Goal: Task Accomplishment & Management: Use online tool/utility

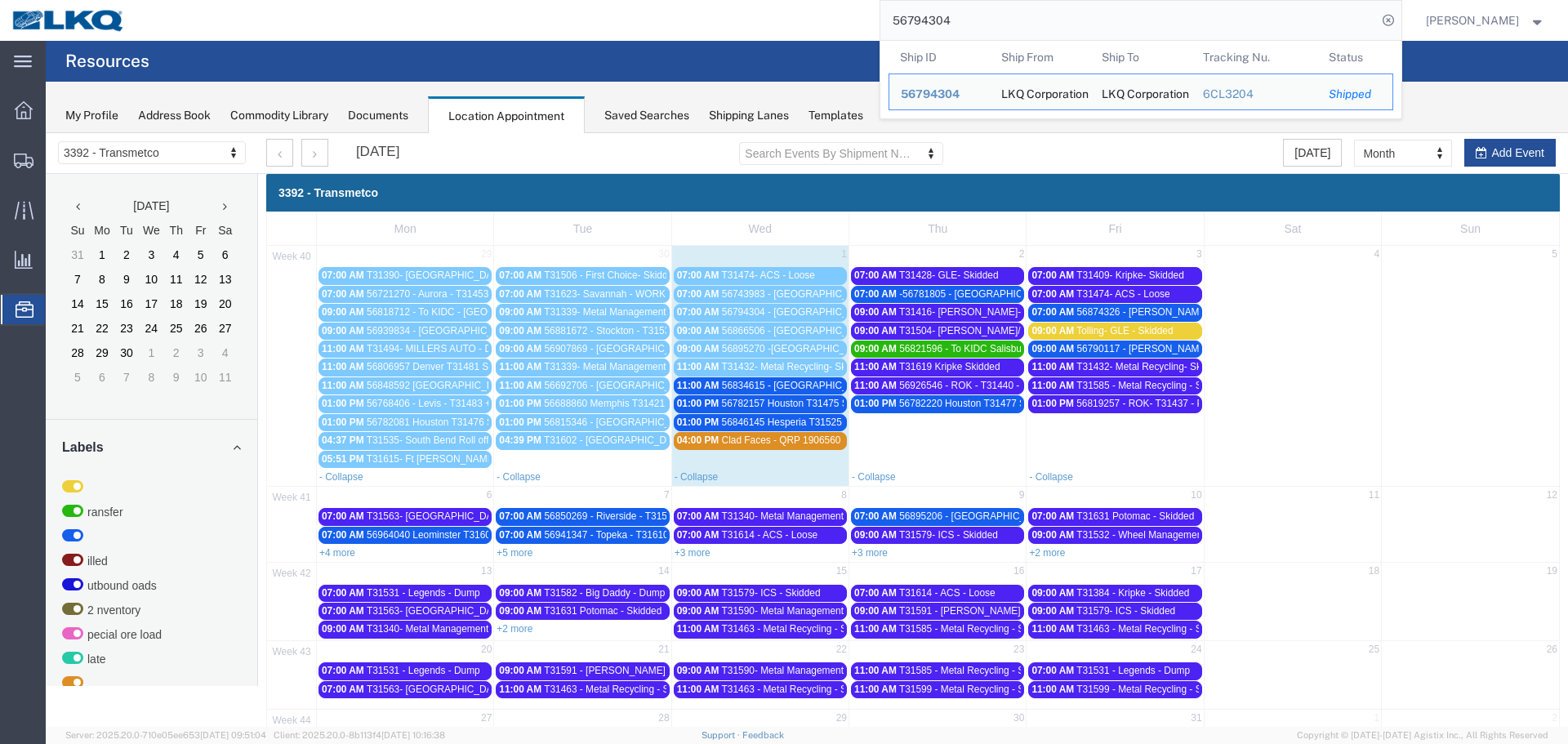
drag, startPoint x: 959, startPoint y: 28, endPoint x: 813, endPoint y: 23, distance: 146.1
click at [813, 23] on div "56794304 Ship ID Ship From Ship To Tracking Nu. Status Ship ID 56794304 Ship Fr…" at bounding box center [768, 21] width 1264 height 41
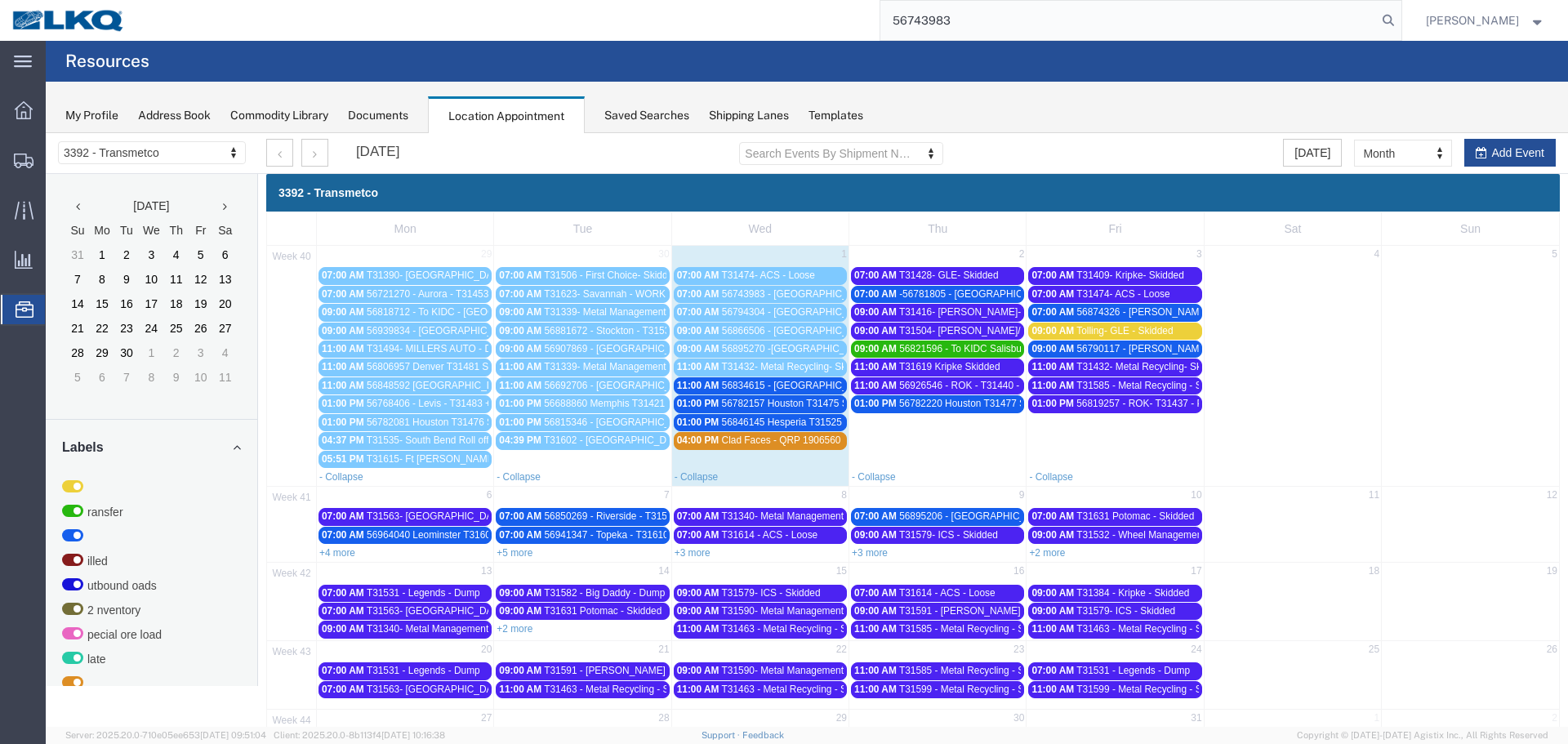
type input "56743983"
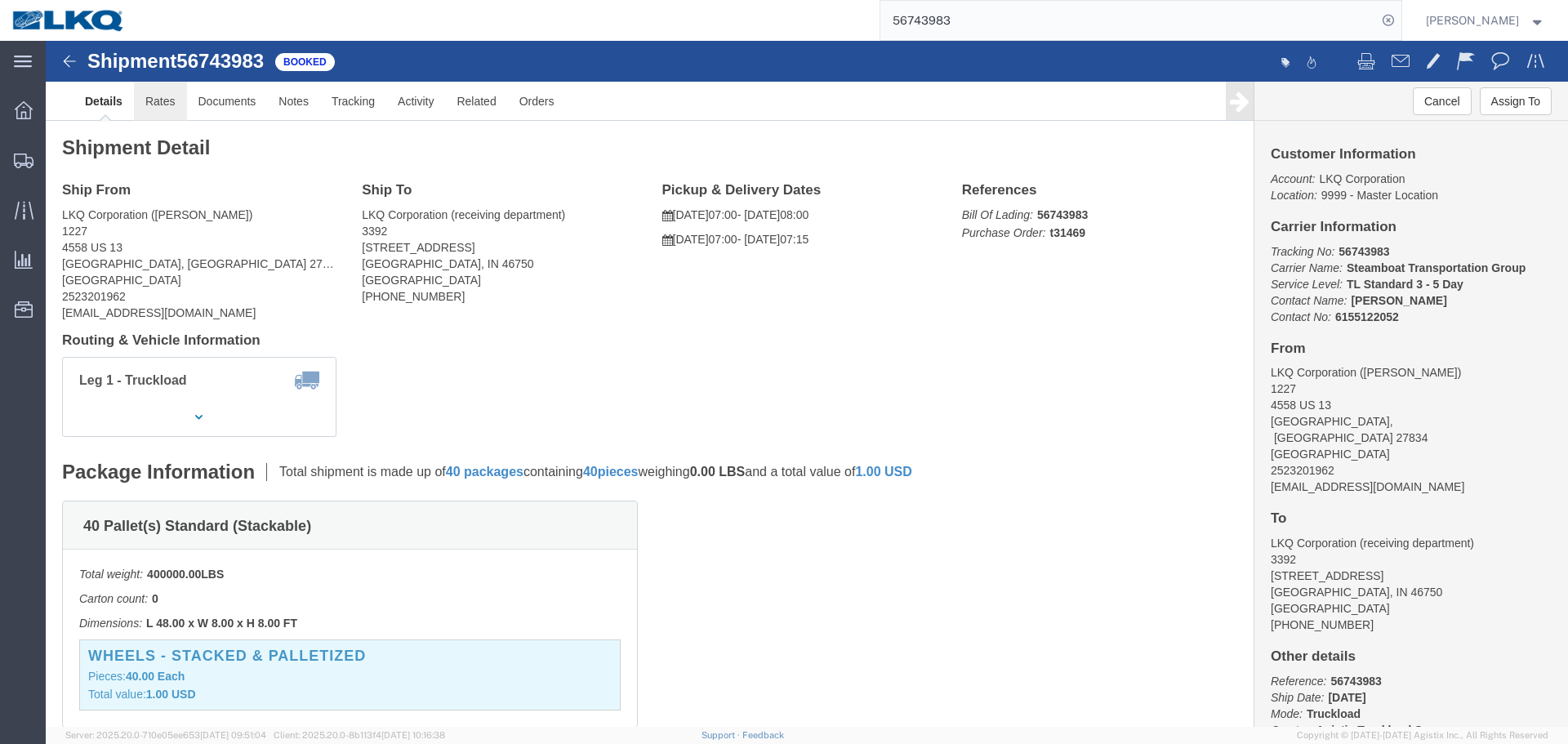
click link "Rates"
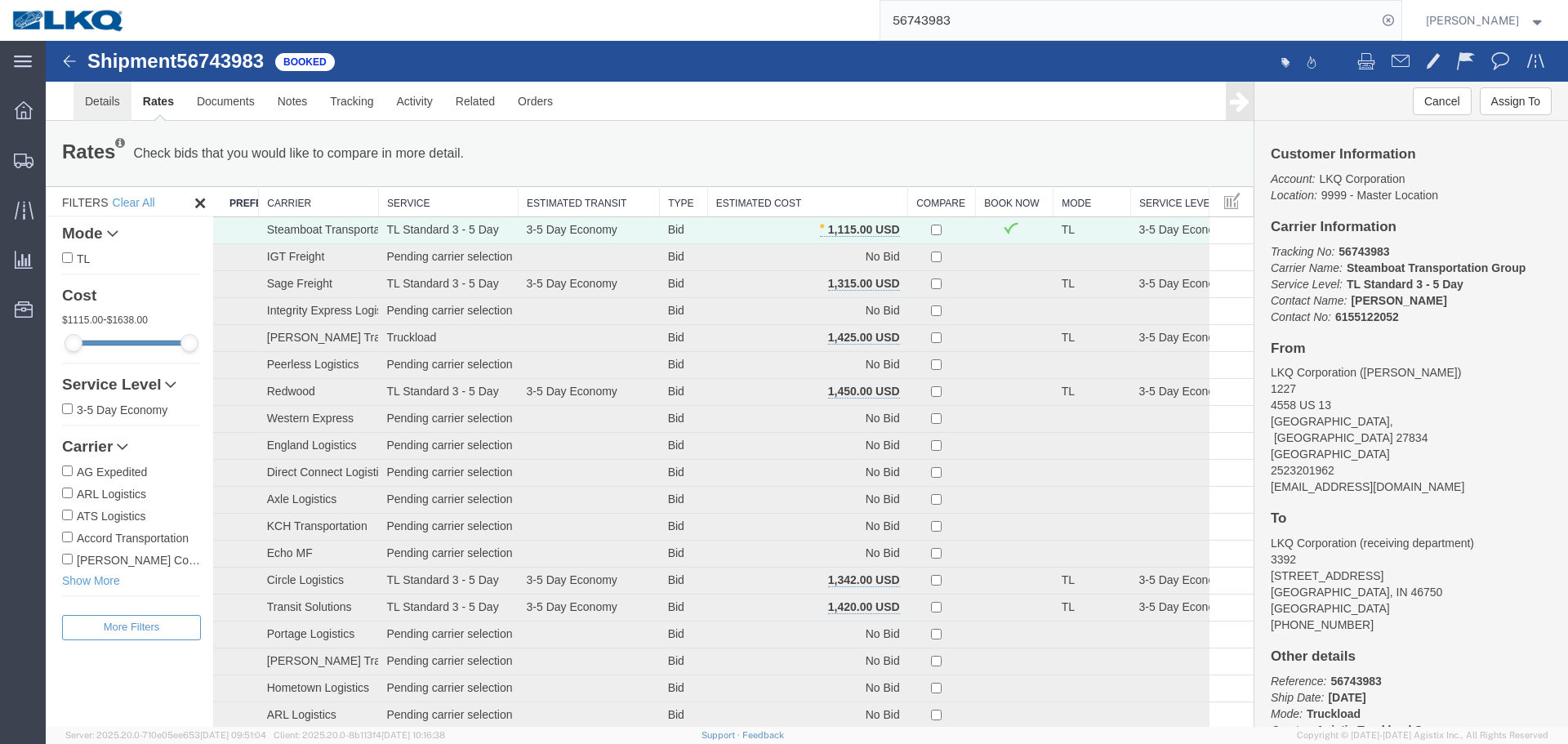
click at [117, 98] on link "Details" at bounding box center [102, 101] width 58 height 39
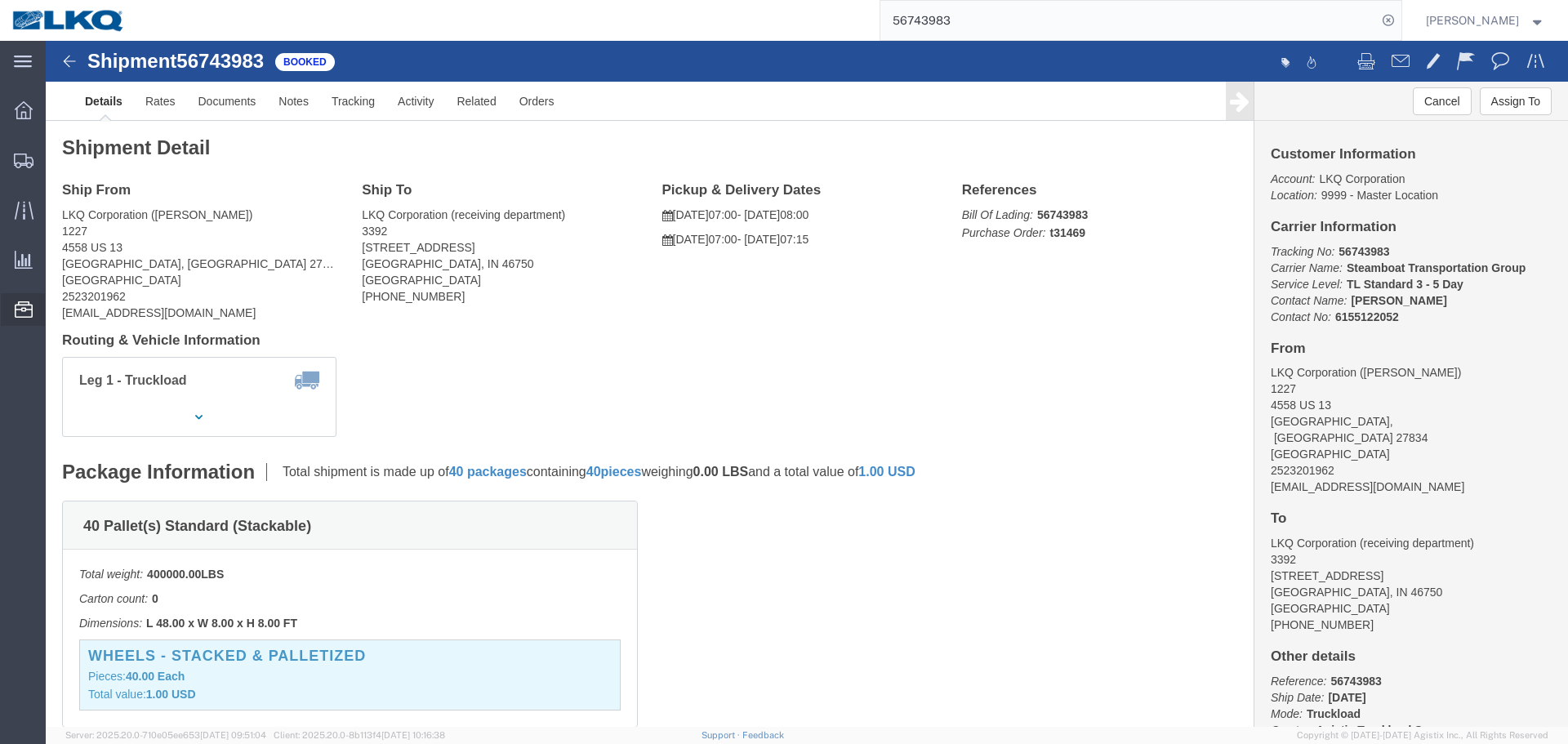
click at [0, 0] on span "Location Appointment" at bounding box center [0, 0] width 0 height 0
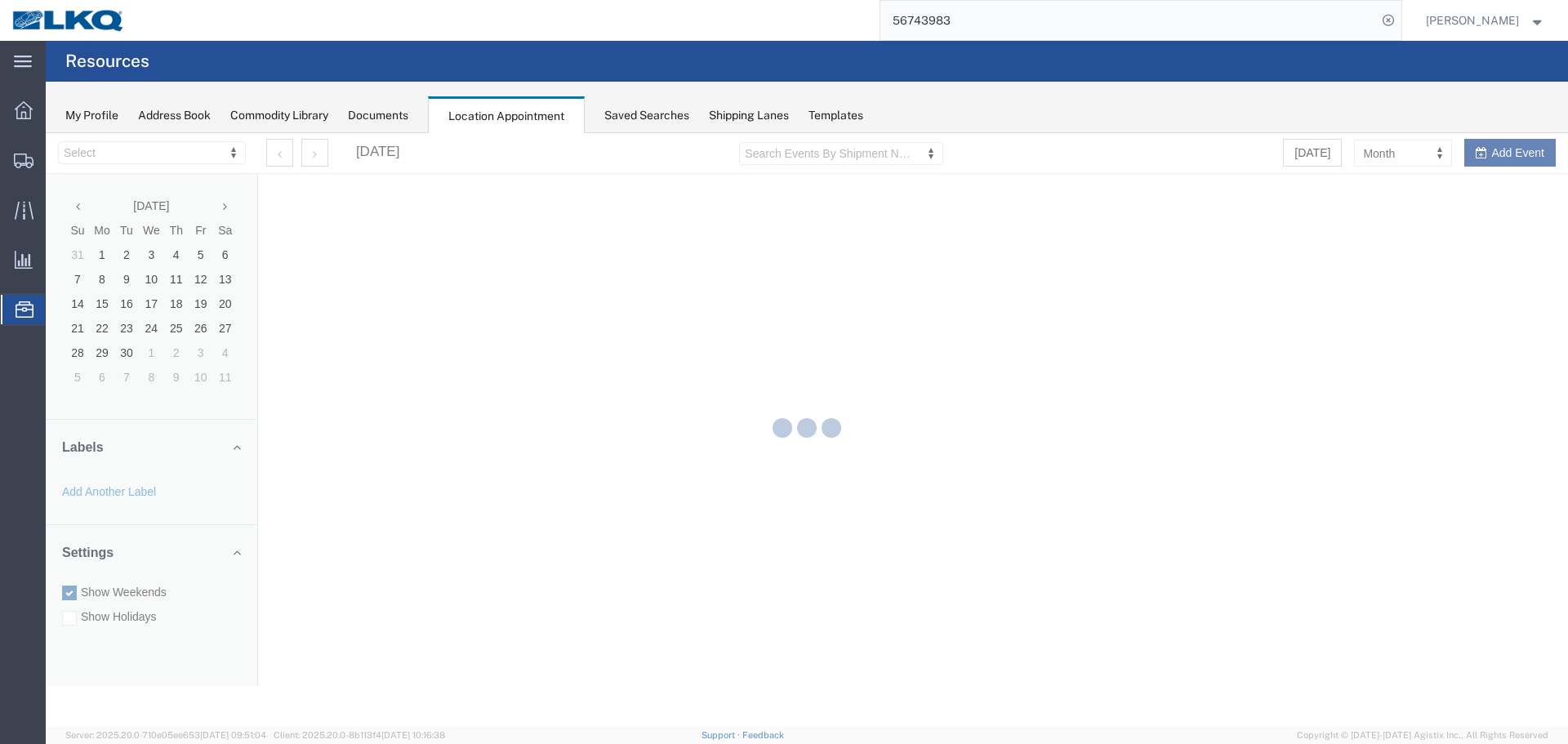
select select "28018"
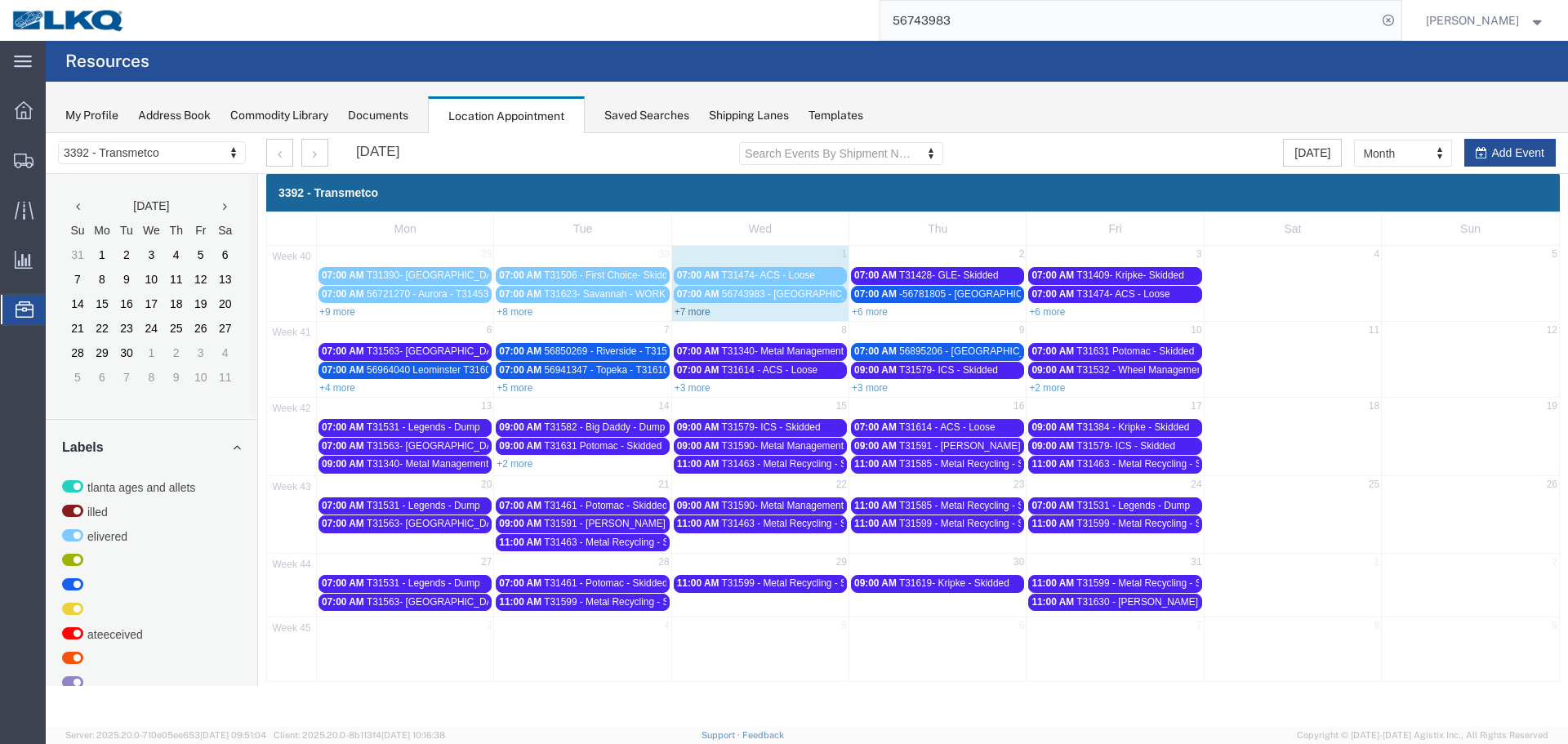
click at [703, 315] on link "+7 more" at bounding box center [693, 312] width 36 height 12
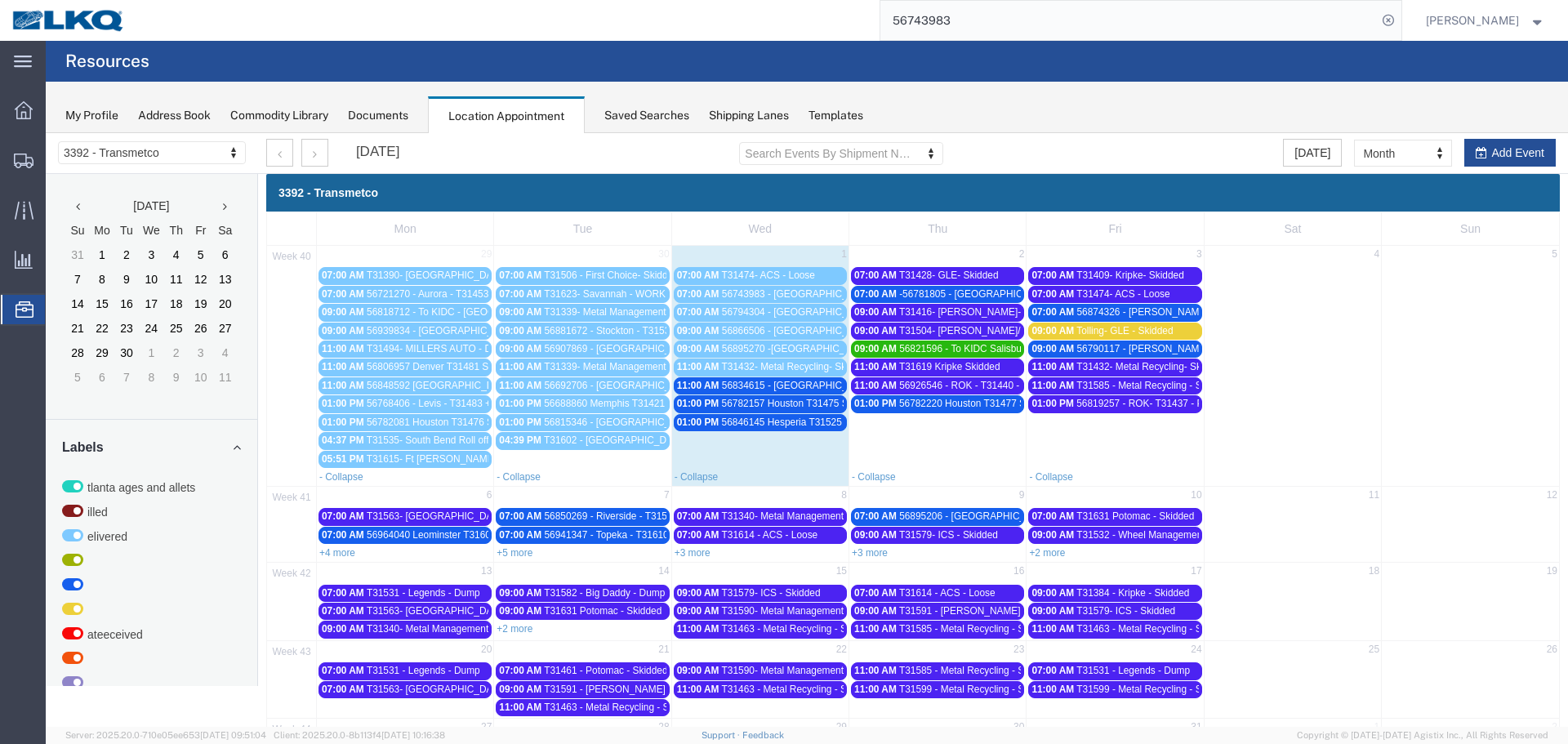
click at [784, 386] on span "56834615 - [GEOGRAPHIC_DATA] - T31541 - Palletized" at bounding box center [844, 386] width 245 height 12
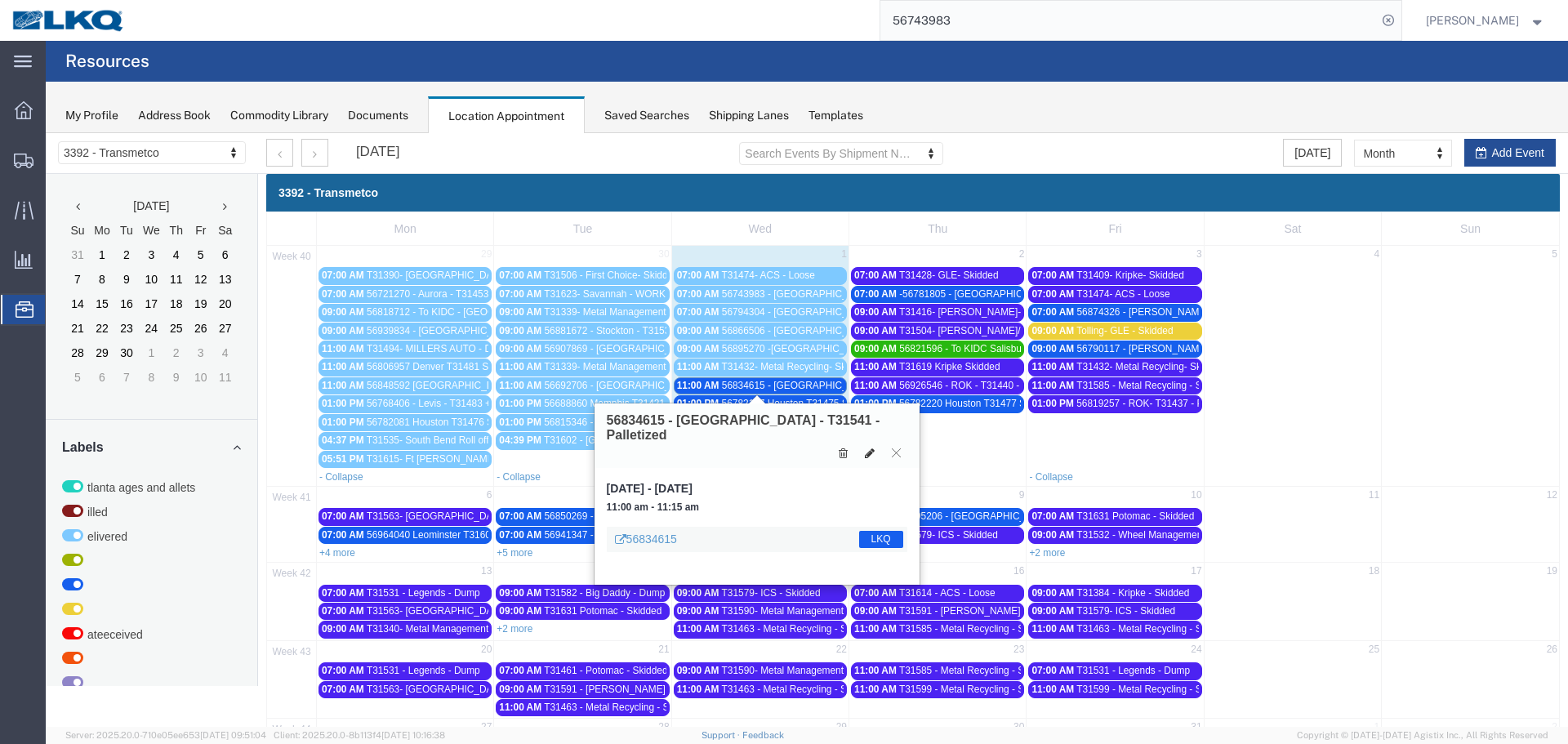
click at [868, 448] on icon at bounding box center [870, 454] width 10 height 12
select select "1"
select select "22"
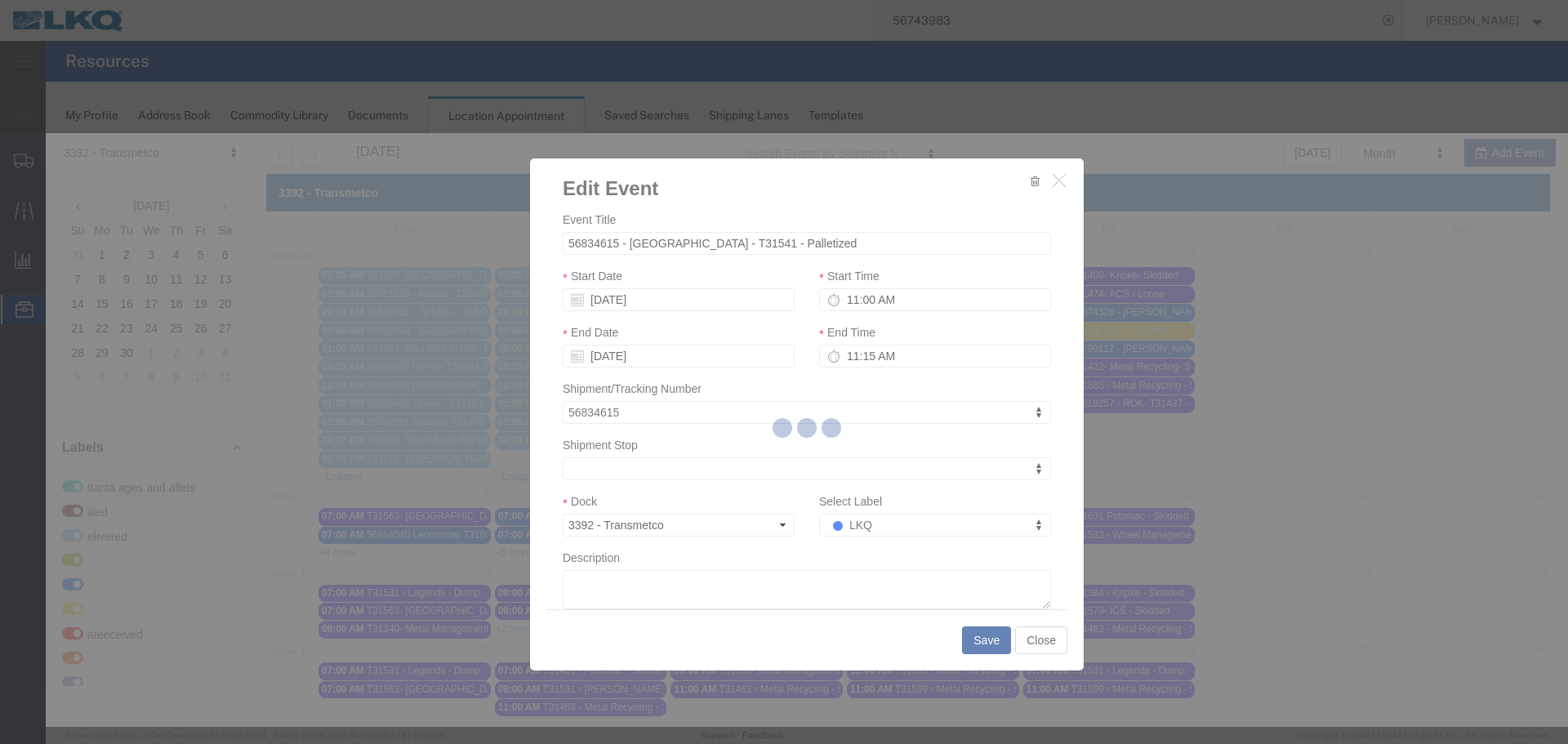
click at [844, 532] on div at bounding box center [806, 430] width 1522 height 594
select select
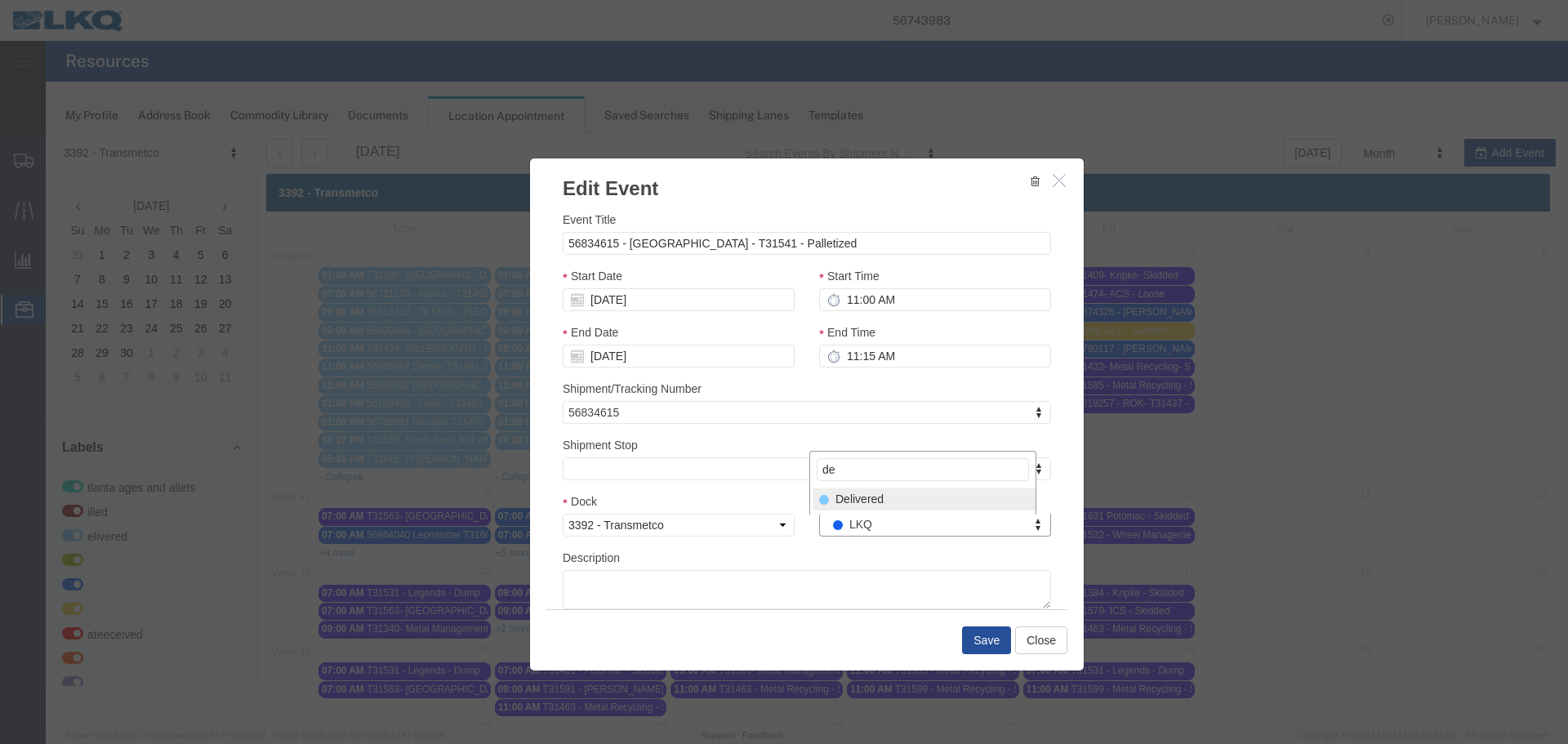
type input "de"
drag, startPoint x: 870, startPoint y: 502, endPoint x: 895, endPoint y: 542, distance: 47.2
select select "40"
click at [975, 644] on button "Save" at bounding box center [987, 641] width 49 height 28
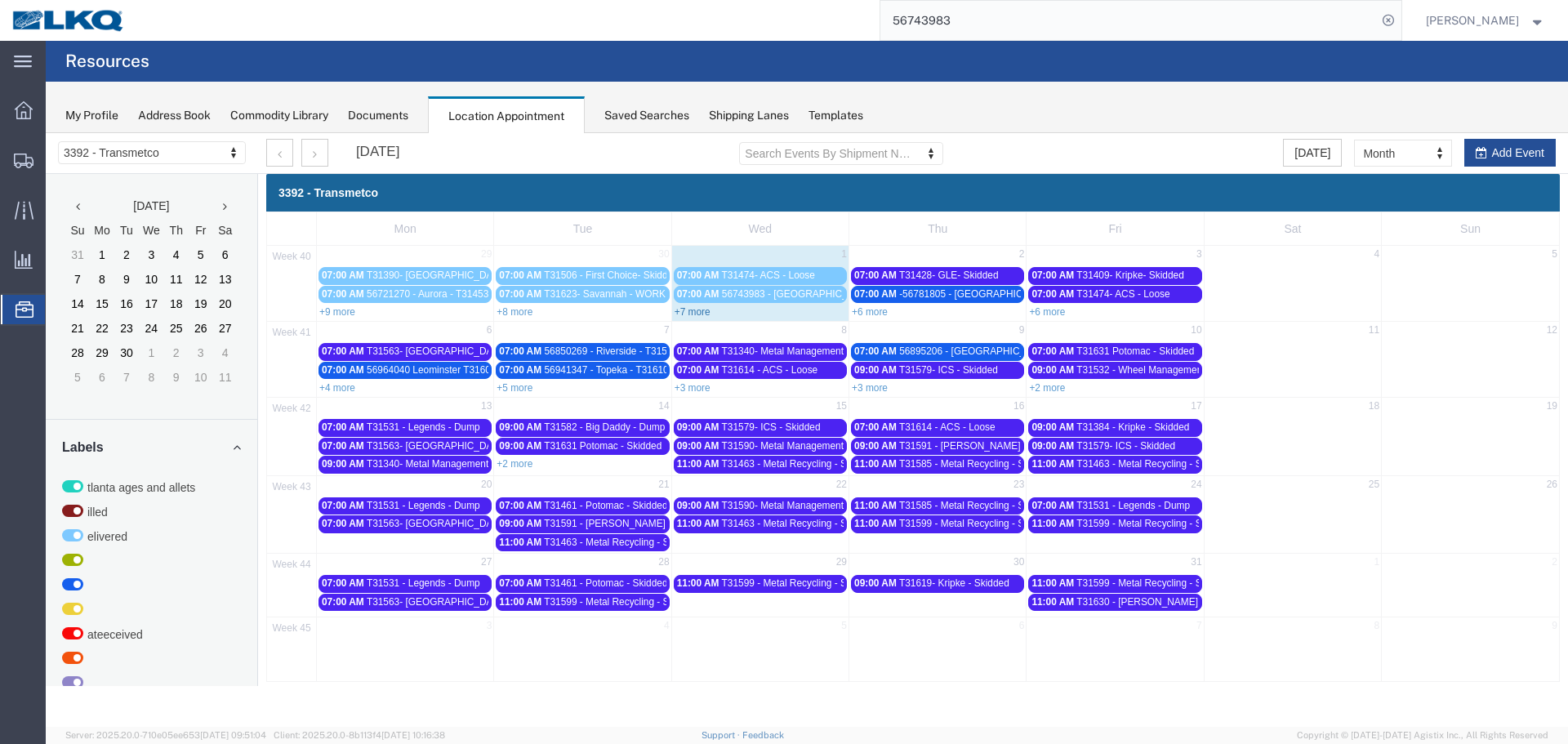
click at [691, 313] on link "+7 more" at bounding box center [693, 312] width 36 height 12
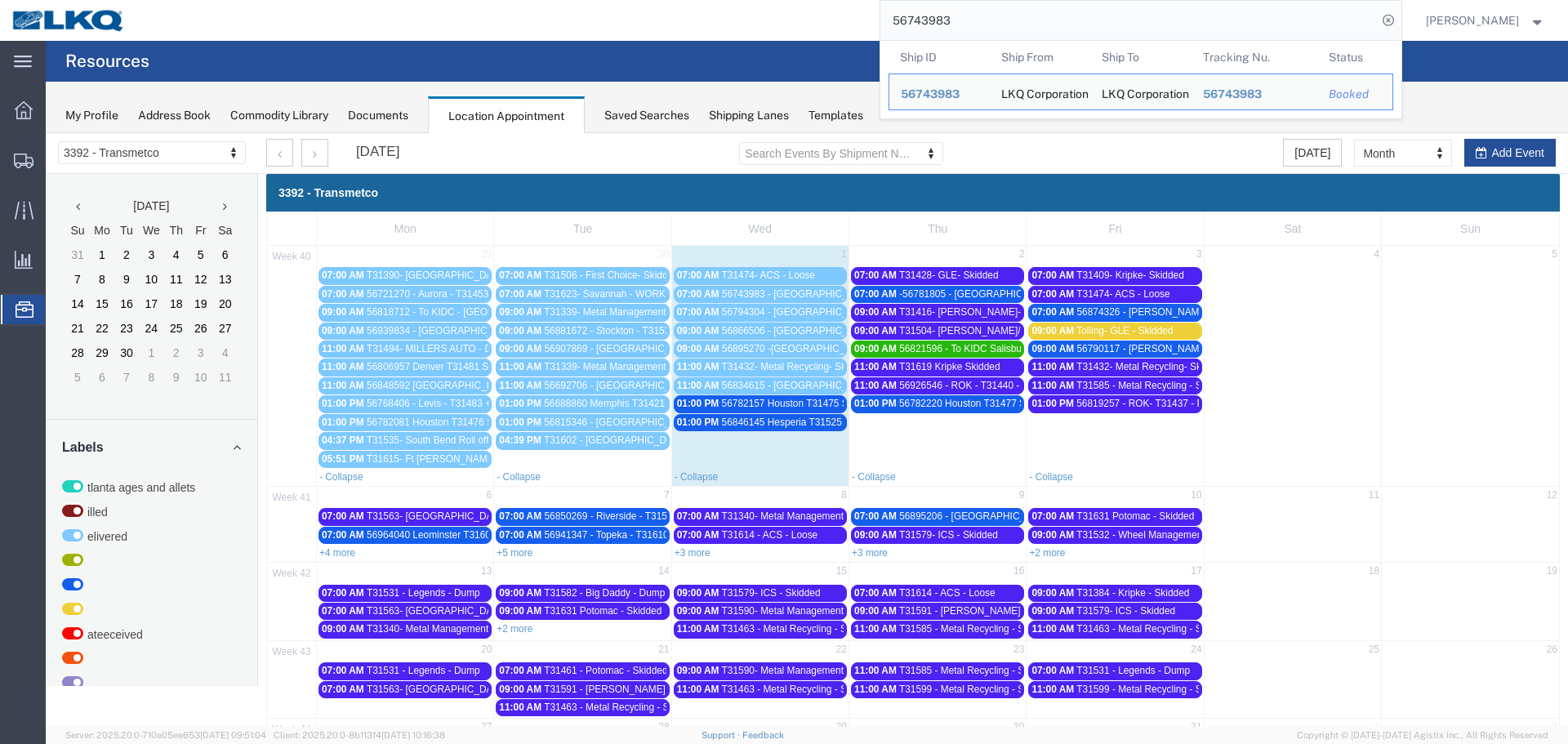
drag, startPoint x: 955, startPoint y: 26, endPoint x: 844, endPoint y: 30, distance: 111.1
click at [844, 30] on div "56743983 Ship ID Ship From Ship To Tracking Nu. Status Ship ID 56743983 Ship Fr…" at bounding box center [768, 21] width 1264 height 41
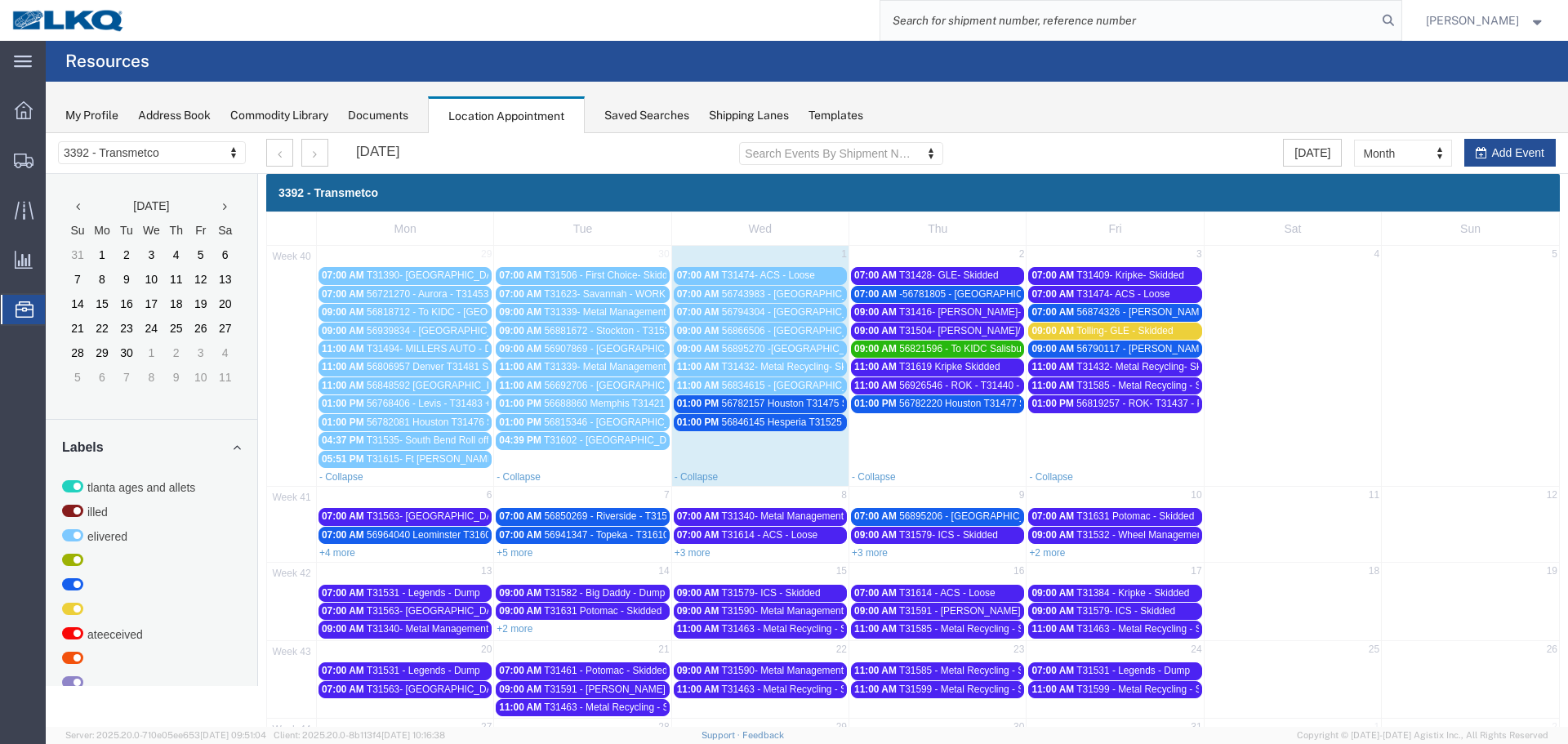
click at [781, 314] on span "56794304 - [GEOGRAPHIC_DATA] - T31499 - Palletized" at bounding box center [844, 312] width 245 height 12
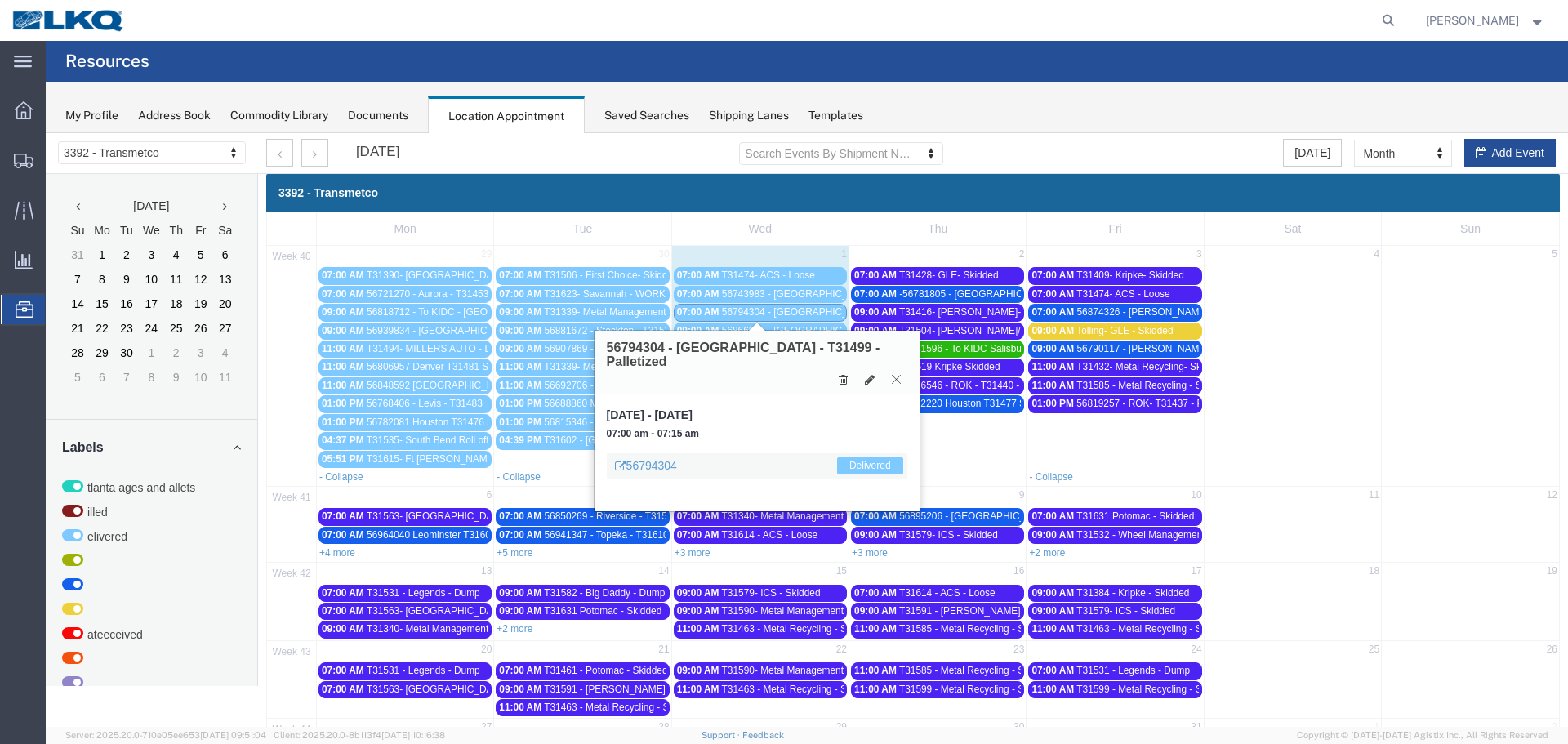
click at [896, 374] on icon at bounding box center [896, 379] width 9 height 10
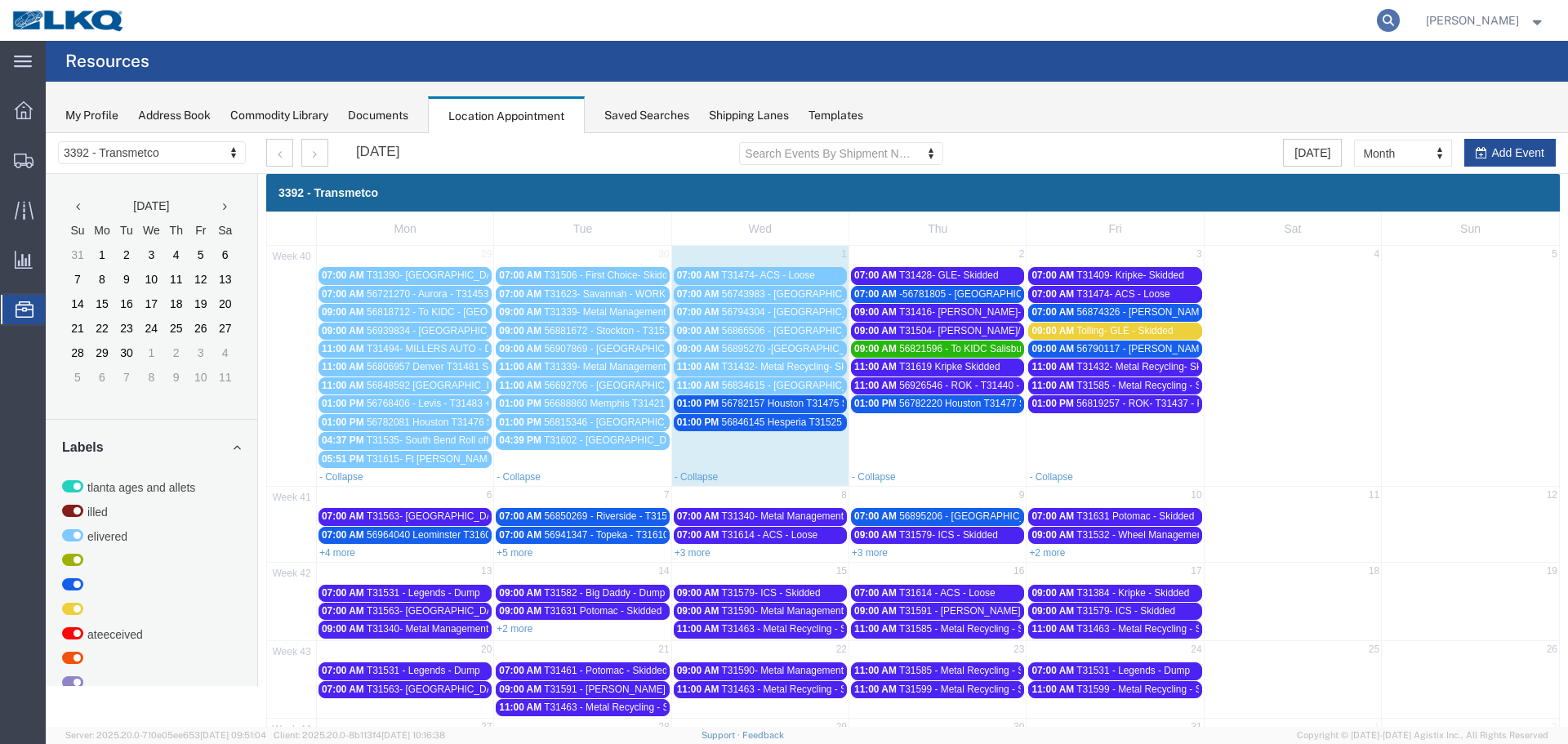
click at [1377, 26] on icon at bounding box center [1388, 20] width 23 height 23
type input "56895270"
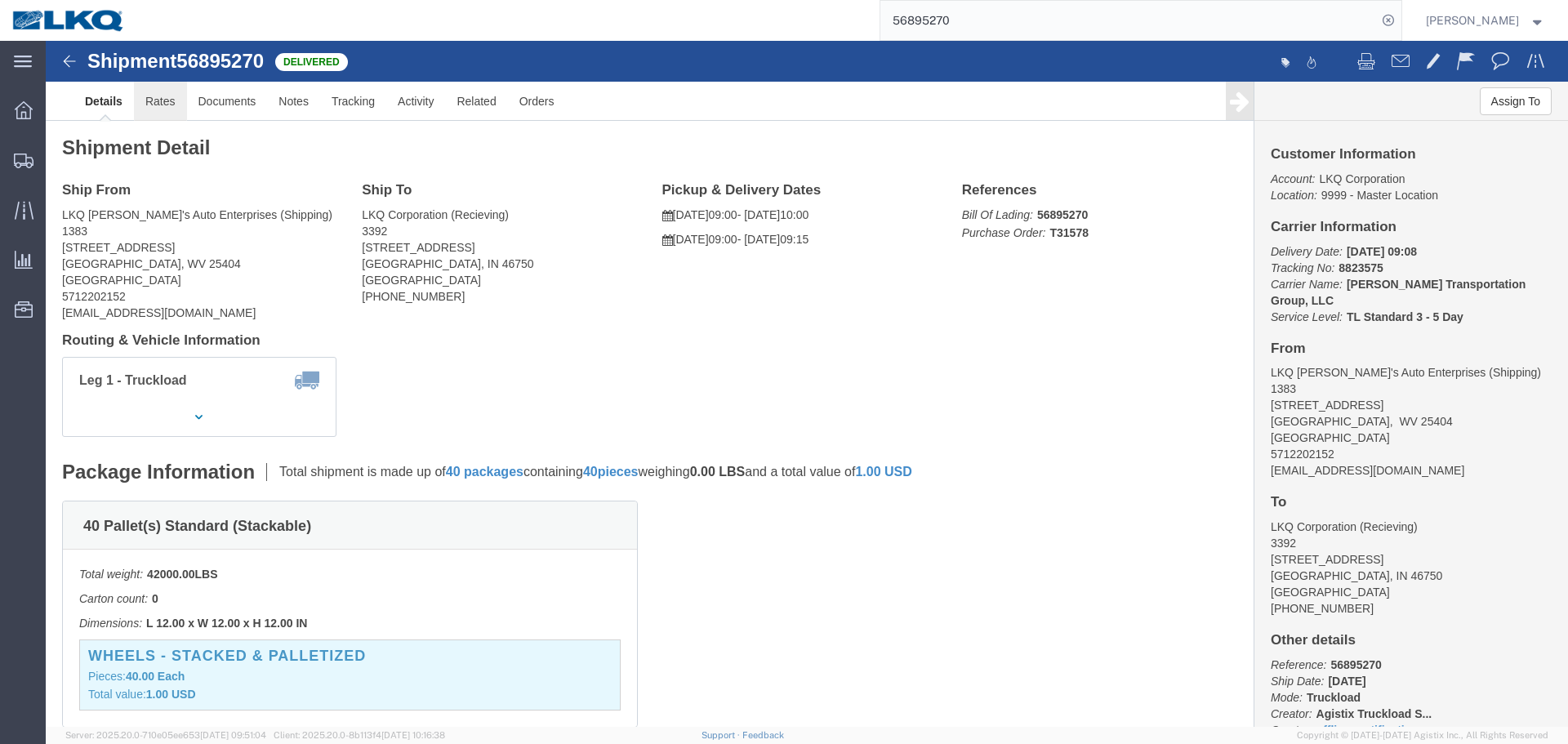
click link "Rates"
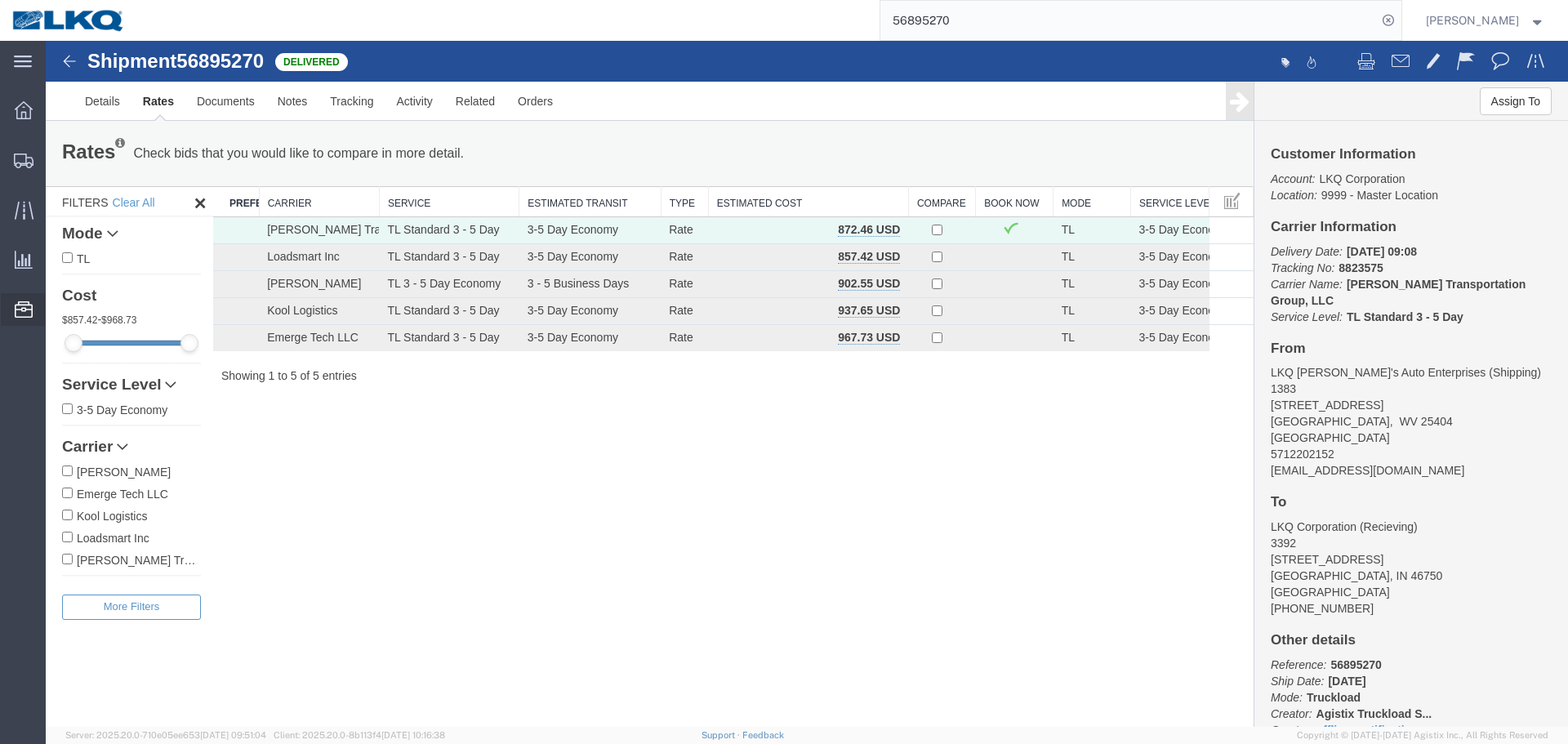
click at [0, 0] on span "Location Appointment" at bounding box center [0, 0] width 0 height 0
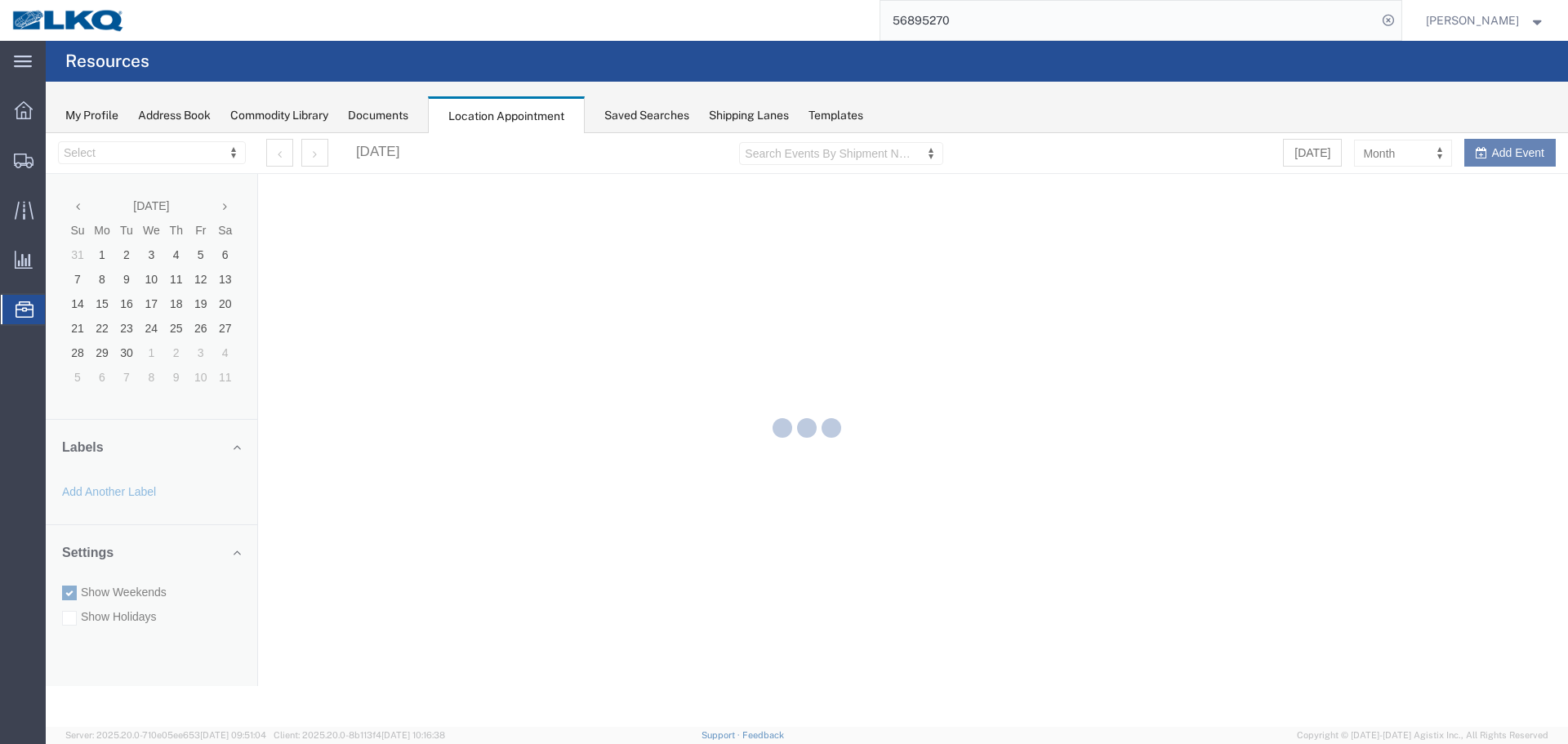
select select "28018"
